Goal: Information Seeking & Learning: Learn about a topic

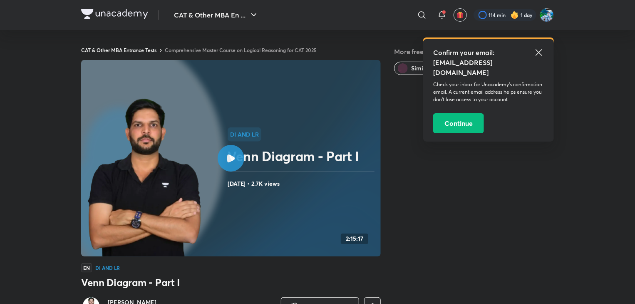
click at [126, 9] on img at bounding box center [114, 14] width 67 height 10
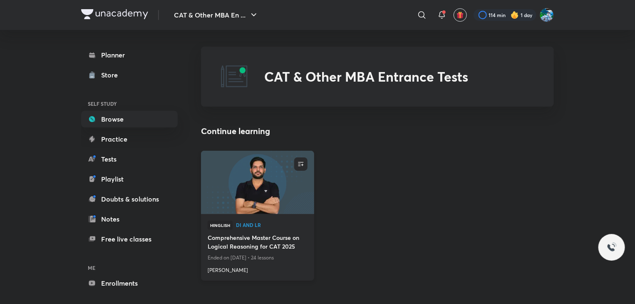
click at [246, 248] on h4 "Comprehensive Master Course on Logical Reasoning for CAT 2025" at bounding box center [258, 242] width 100 height 19
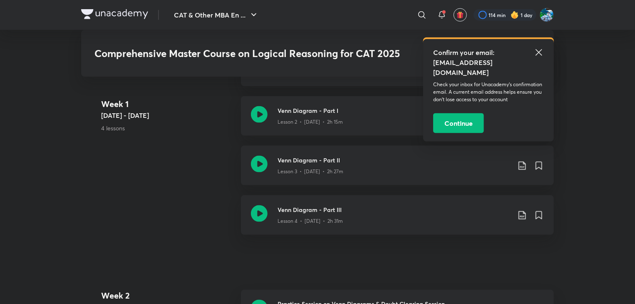
scroll to position [497, 0]
click at [259, 216] on icon at bounding box center [259, 212] width 17 height 17
